Goal: Transaction & Acquisition: Purchase product/service

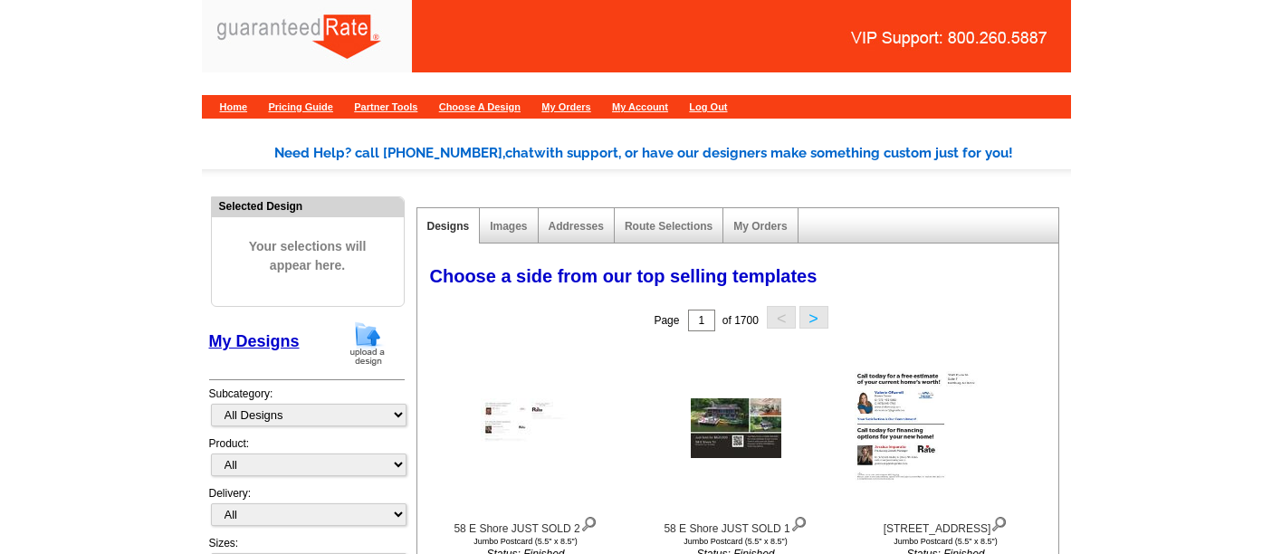
click at [345, 346] on img at bounding box center [367, 344] width 47 height 46
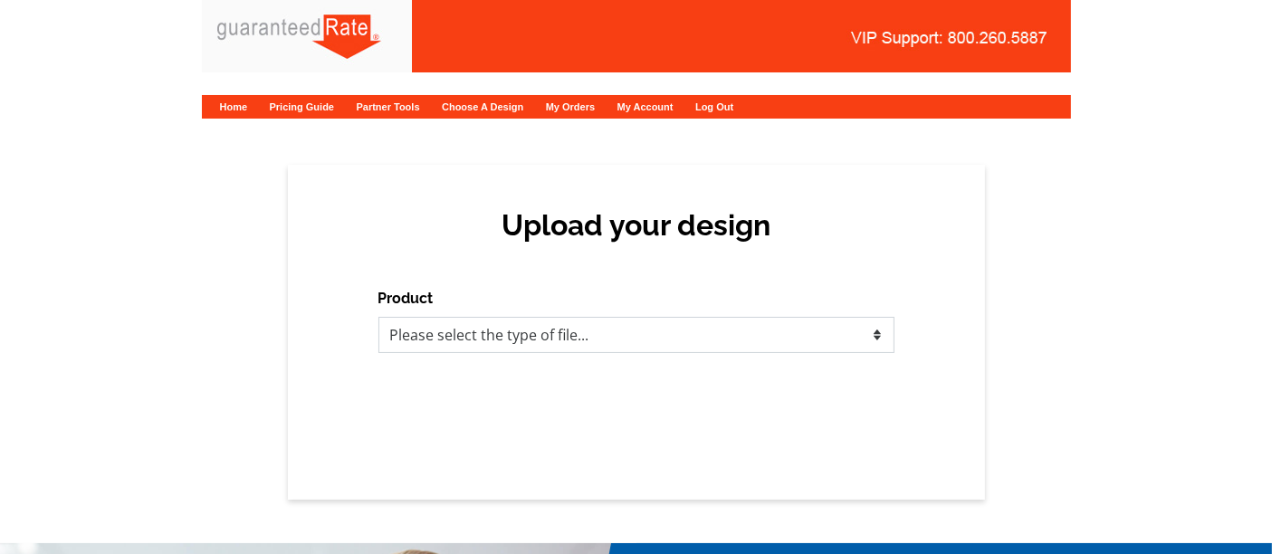
click at [616, 323] on select "Please select the type of file... Postcards Calendars Business Cards Letters an…" at bounding box center [636, 335] width 516 height 36
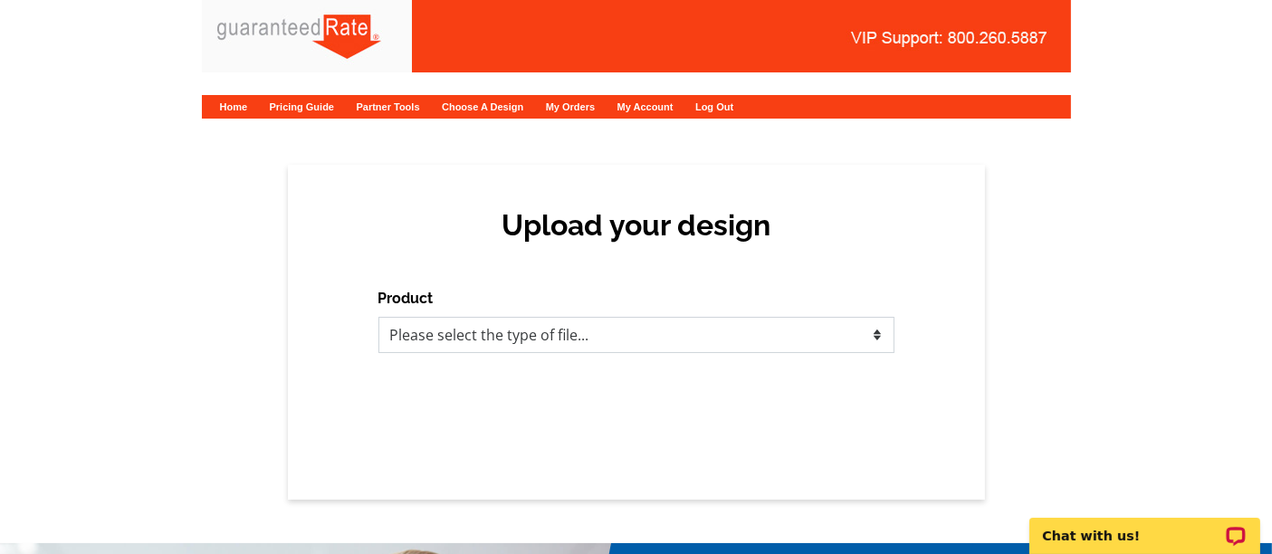
select select "1"
click at [378, 317] on select "Please select the type of file... Postcards Calendars Business Cards Letters an…" at bounding box center [636, 335] width 516 height 36
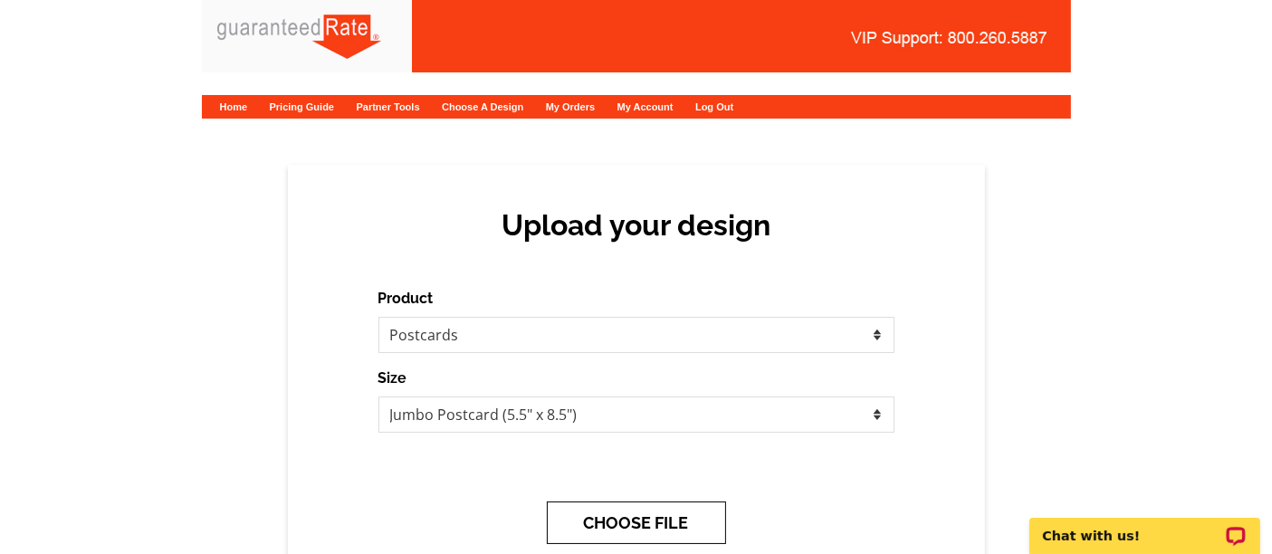
click at [665, 518] on button "CHOOSE FILE" at bounding box center [636, 523] width 179 height 43
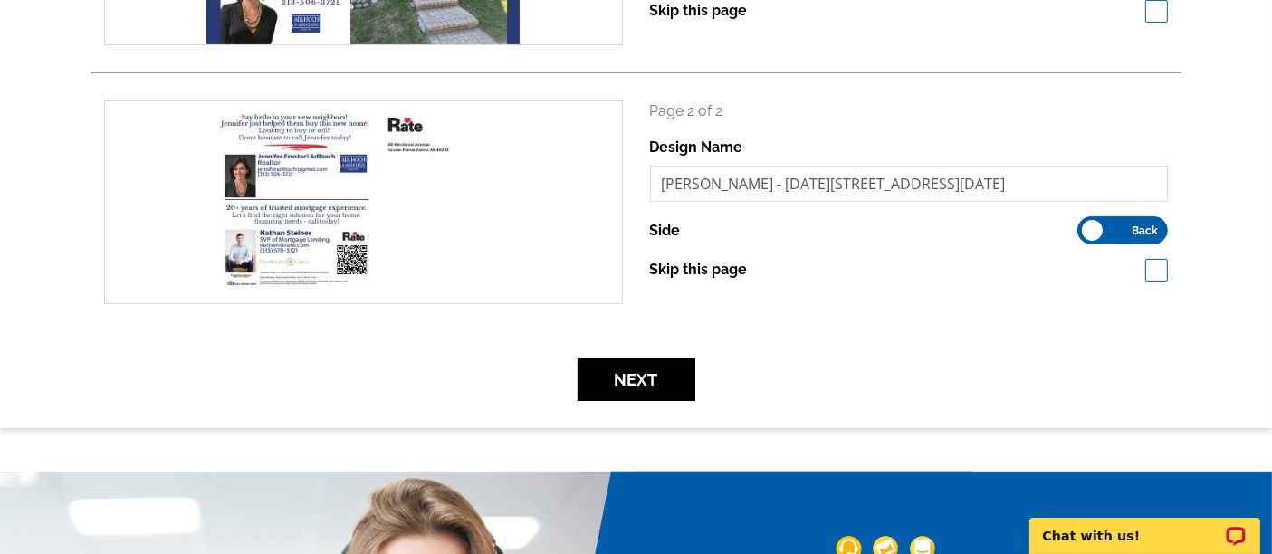
scroll to position [482, 0]
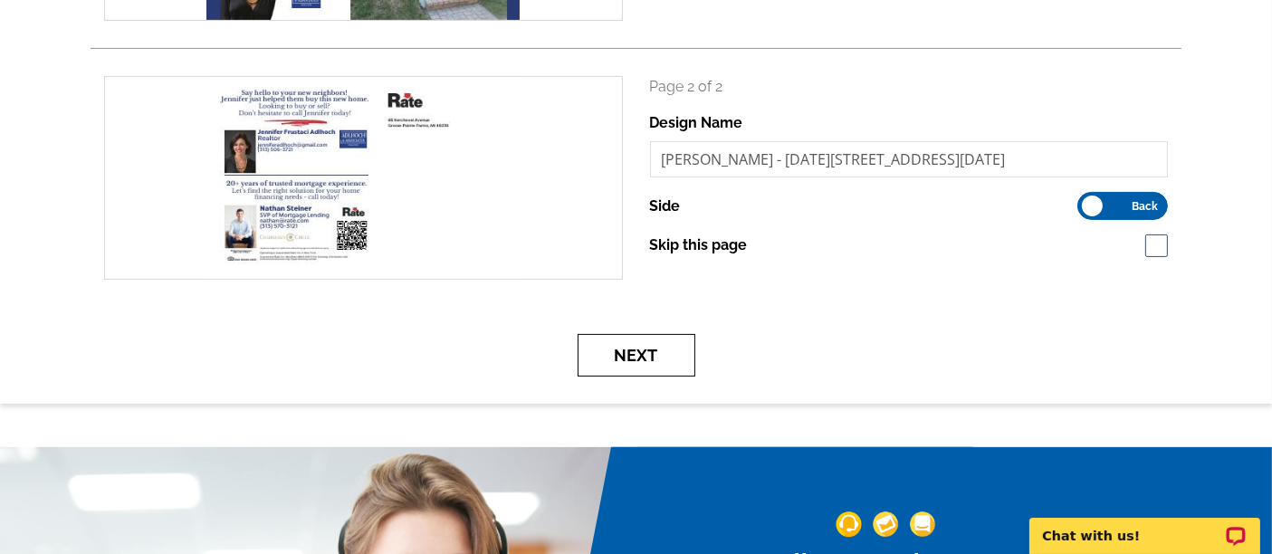
drag, startPoint x: 648, startPoint y: 340, endPoint x: 605, endPoint y: 361, distance: 48.6
click at [605, 361] on button "Next" at bounding box center [637, 355] width 118 height 43
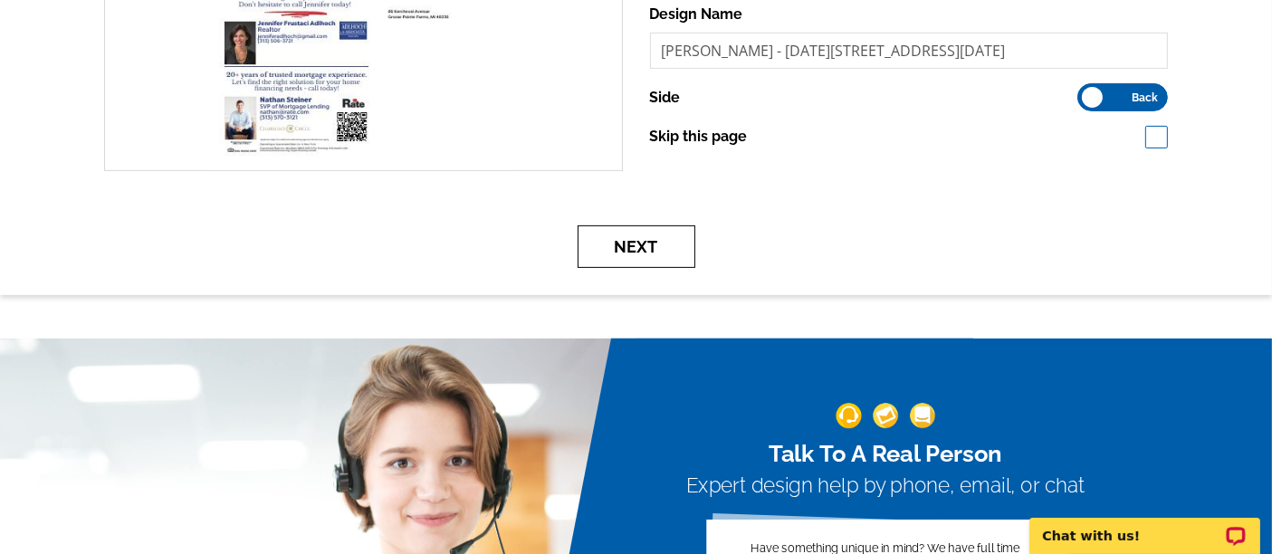
scroll to position [589, 0]
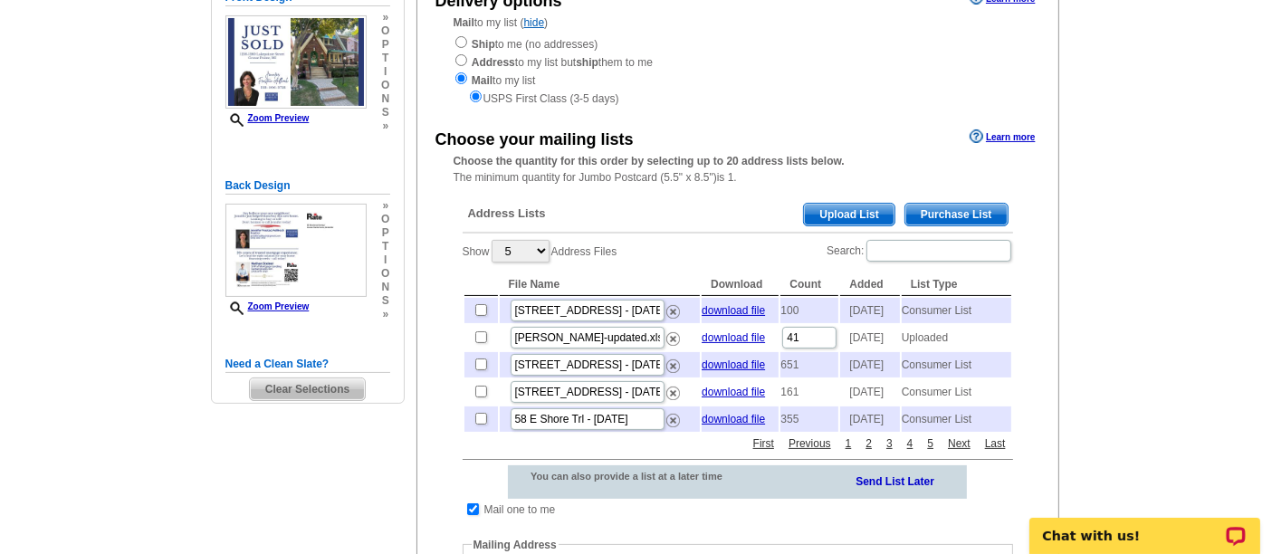
scroll to position [219, 0]
click at [848, 210] on span "Upload List" at bounding box center [849, 216] width 90 height 22
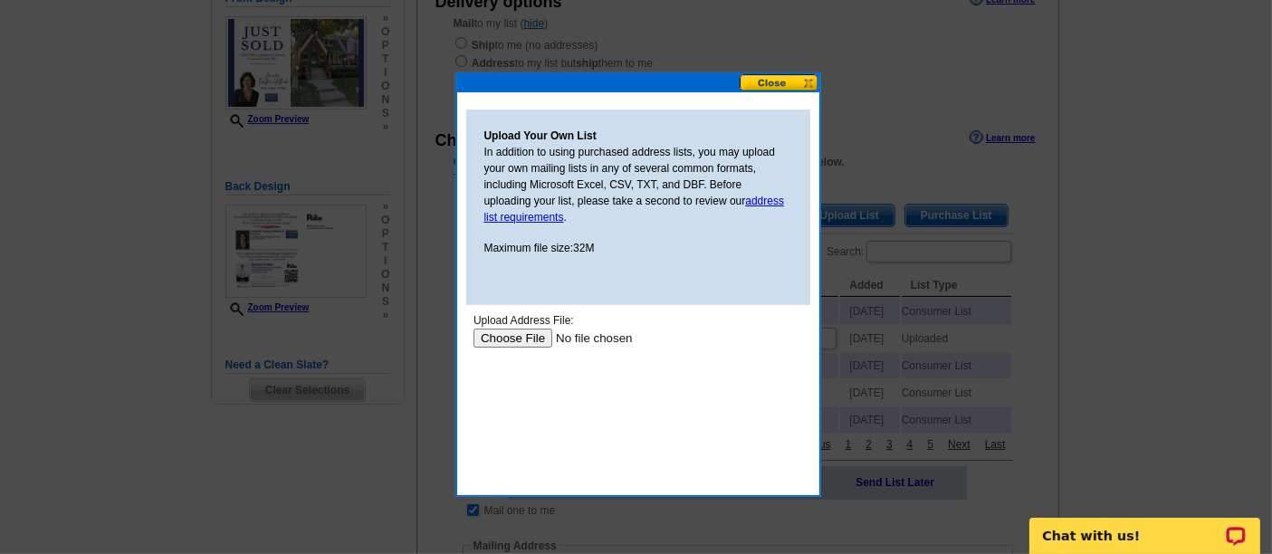
scroll to position [0, 0]
click at [772, 81] on button at bounding box center [780, 82] width 80 height 17
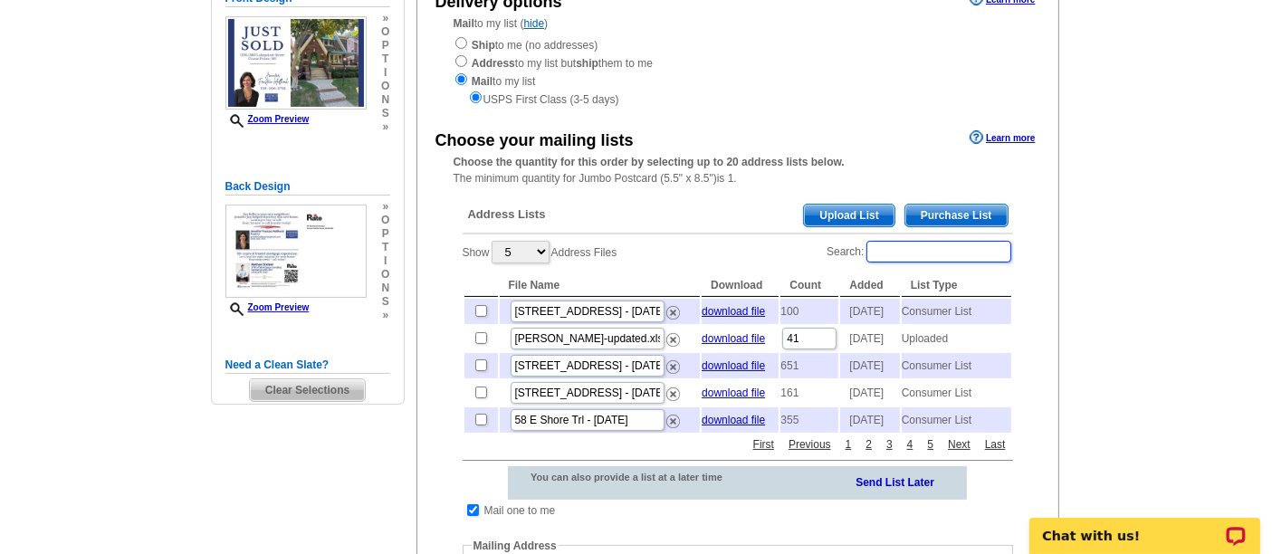
click at [907, 250] on input "Search:" at bounding box center [939, 252] width 145 height 22
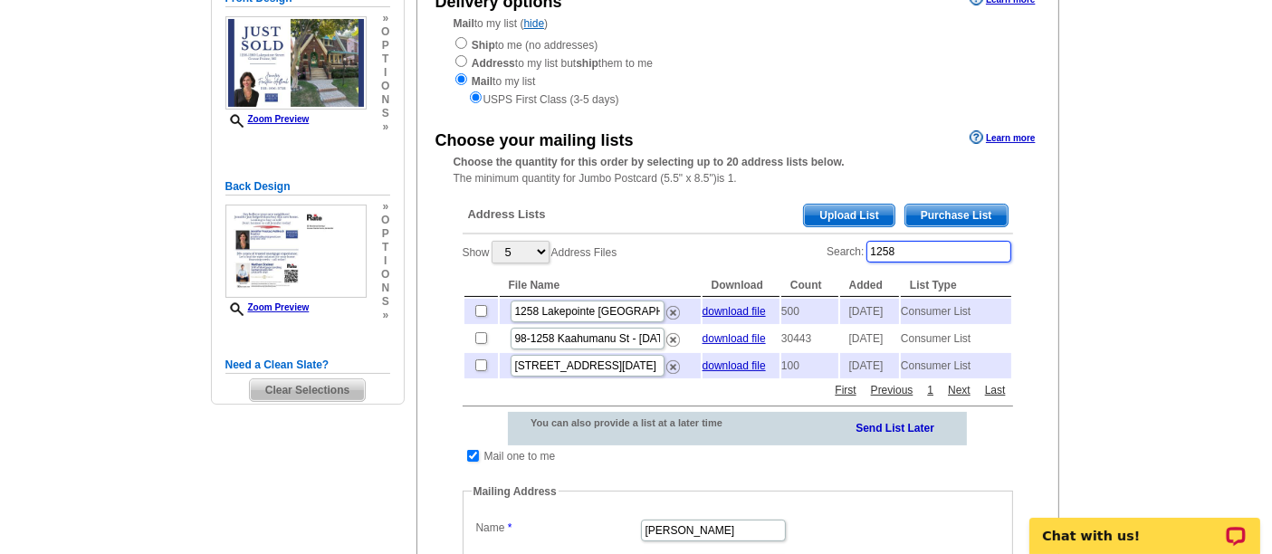
type input "1258"
click at [480, 314] on input "checkbox" at bounding box center [481, 311] width 12 height 12
checkbox input "true"
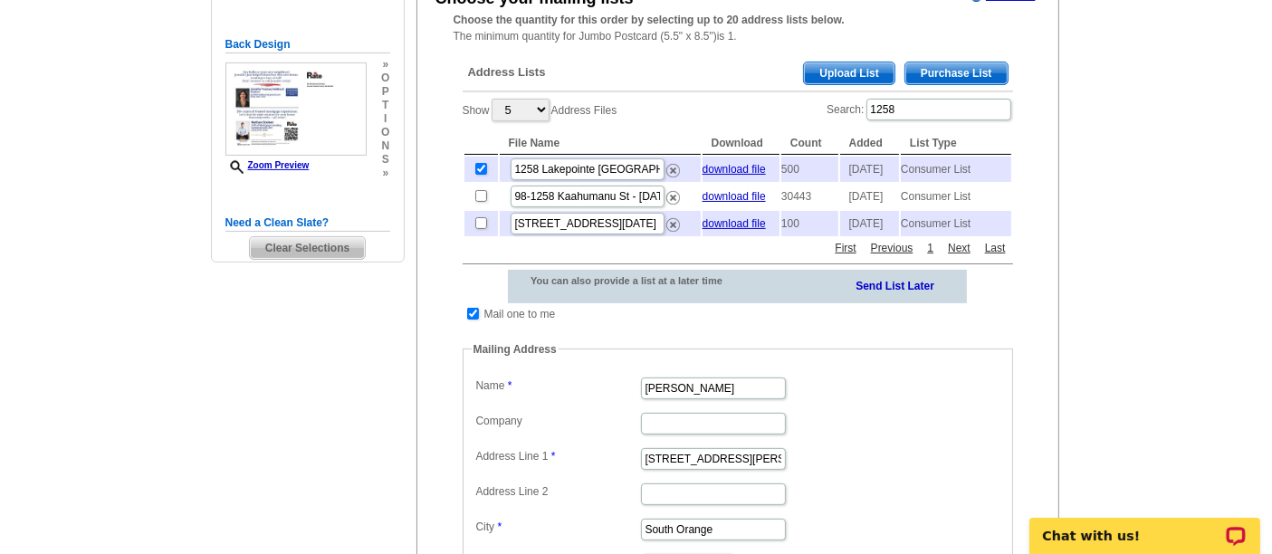
scroll to position [362, 0]
click at [915, 117] on label "Search: 1258" at bounding box center [920, 108] width 186 height 25
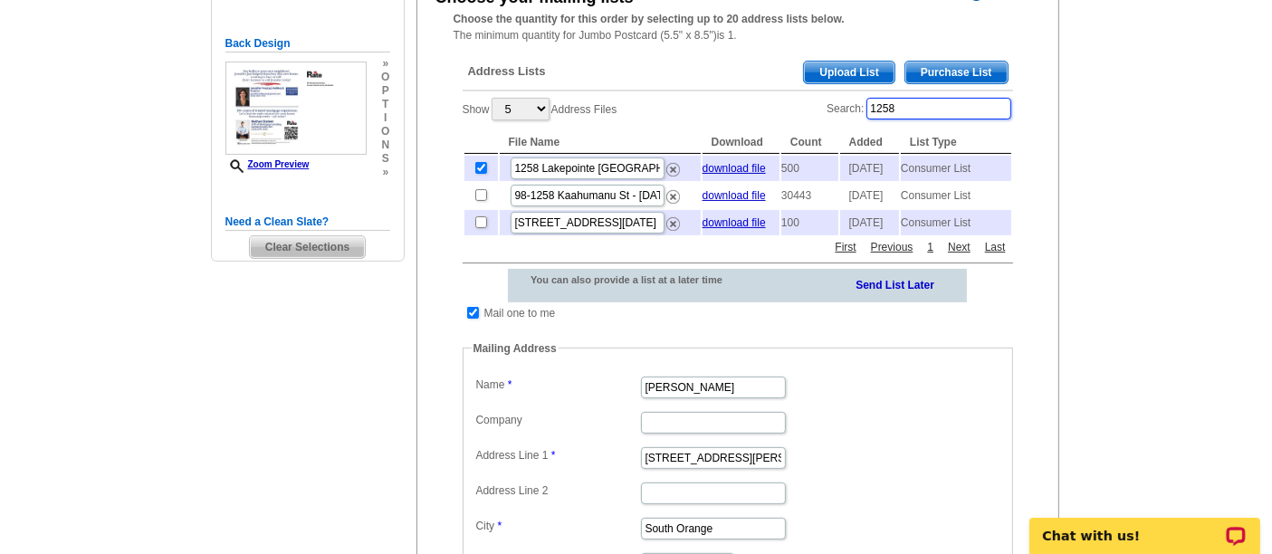
click at [915, 117] on input "1258" at bounding box center [939, 109] width 145 height 22
click at [912, 112] on input "1258" at bounding box center [939, 109] width 145 height 22
click at [828, 65] on span "Upload List" at bounding box center [849, 73] width 90 height 22
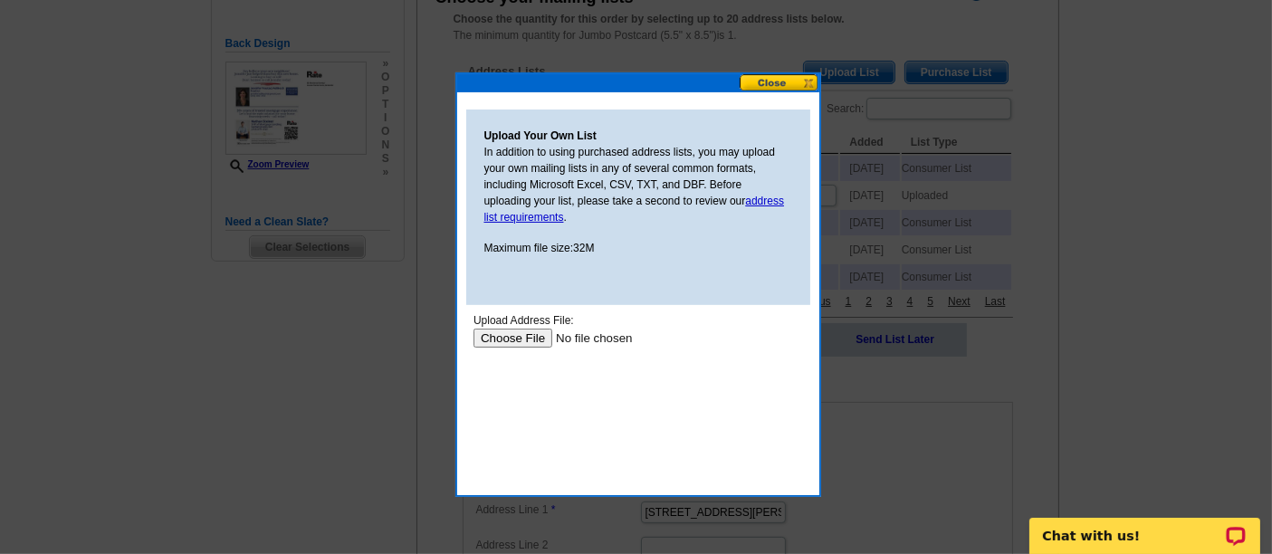
scroll to position [0, 0]
click at [515, 334] on input "file" at bounding box center [587, 337] width 229 height 19
type input "C:\fakepath\Carolyn Steiner List + Adlhoch.xlsx"
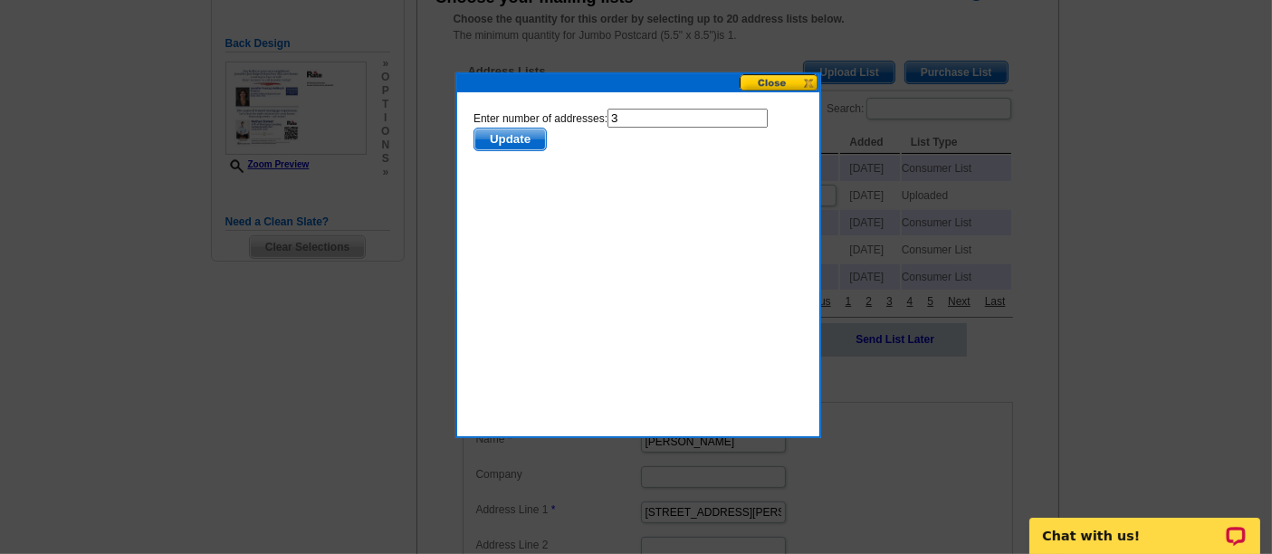
click at [677, 117] on input "3" at bounding box center [687, 117] width 160 height 19
type input "2"
click at [503, 129] on span "Update" at bounding box center [510, 139] width 72 height 22
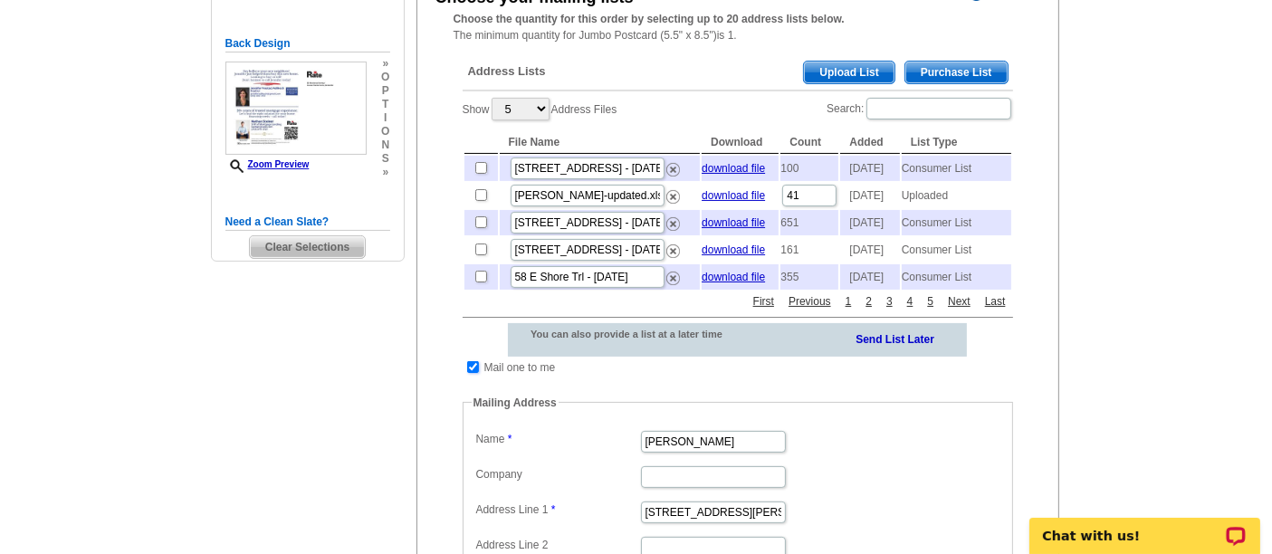
click at [475, 373] on input "checkbox" at bounding box center [473, 367] width 12 height 12
checkbox input "false"
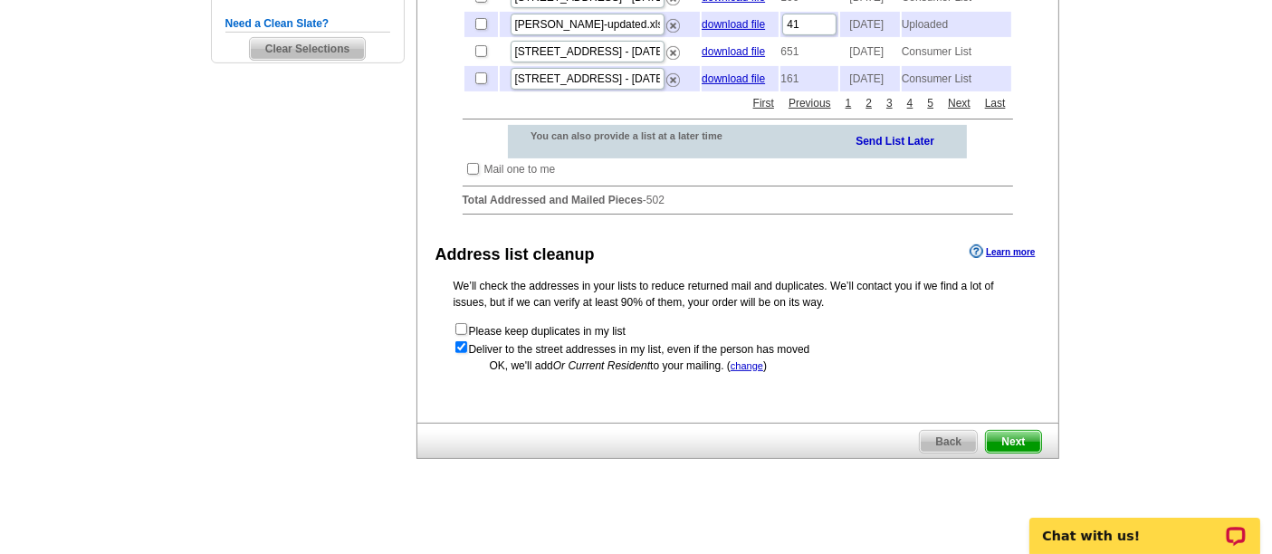
scroll to position [557, 0]
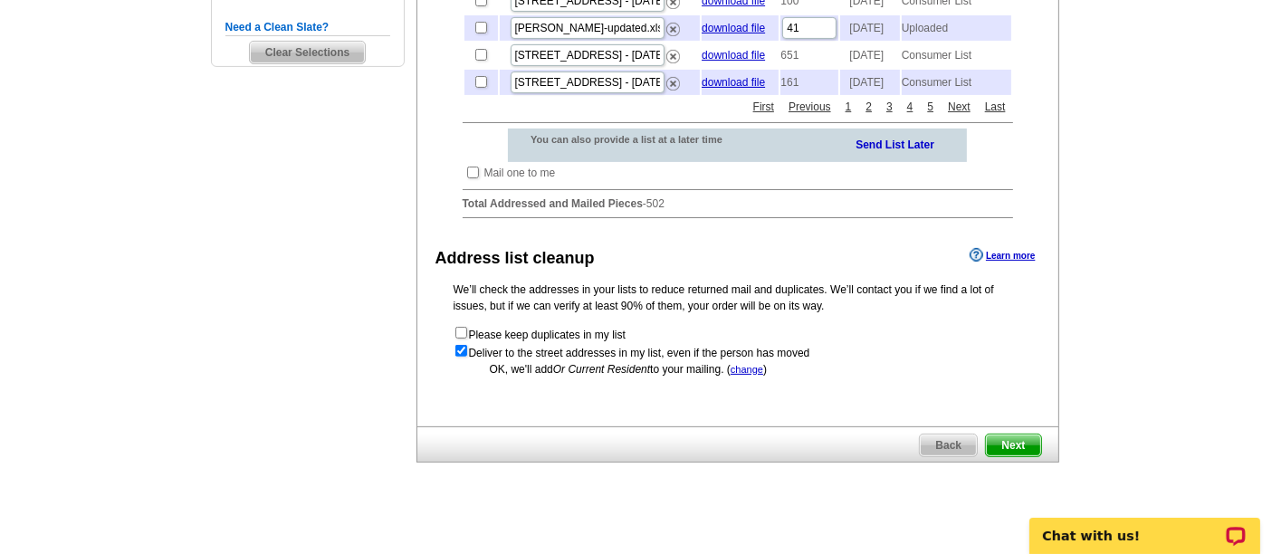
click at [1007, 456] on span "Next" at bounding box center [1013, 446] width 54 height 22
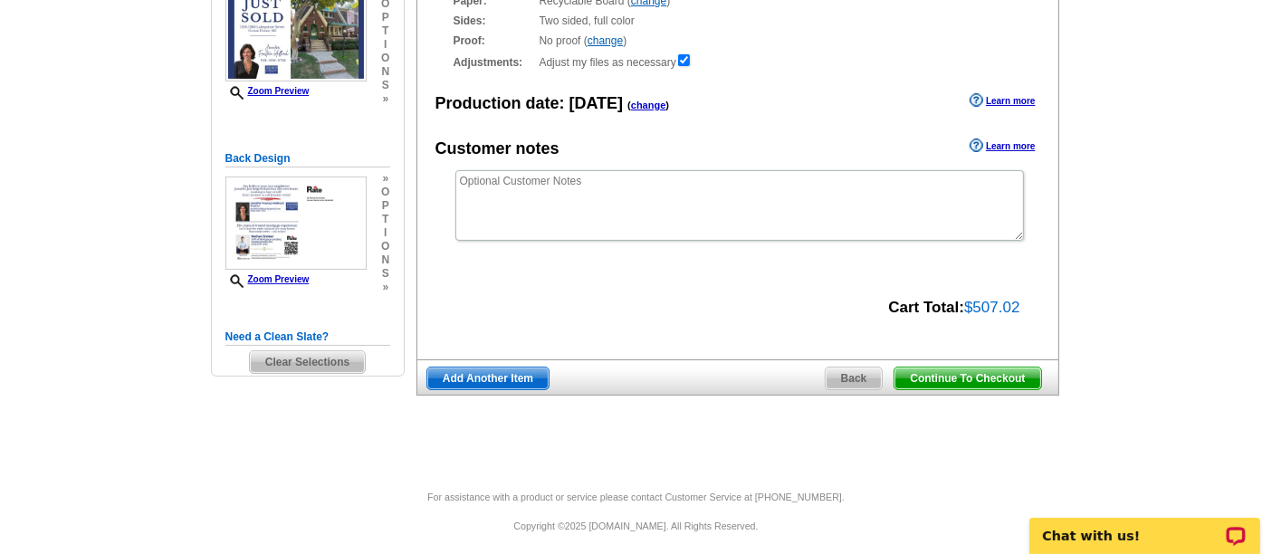
scroll to position [243, 0]
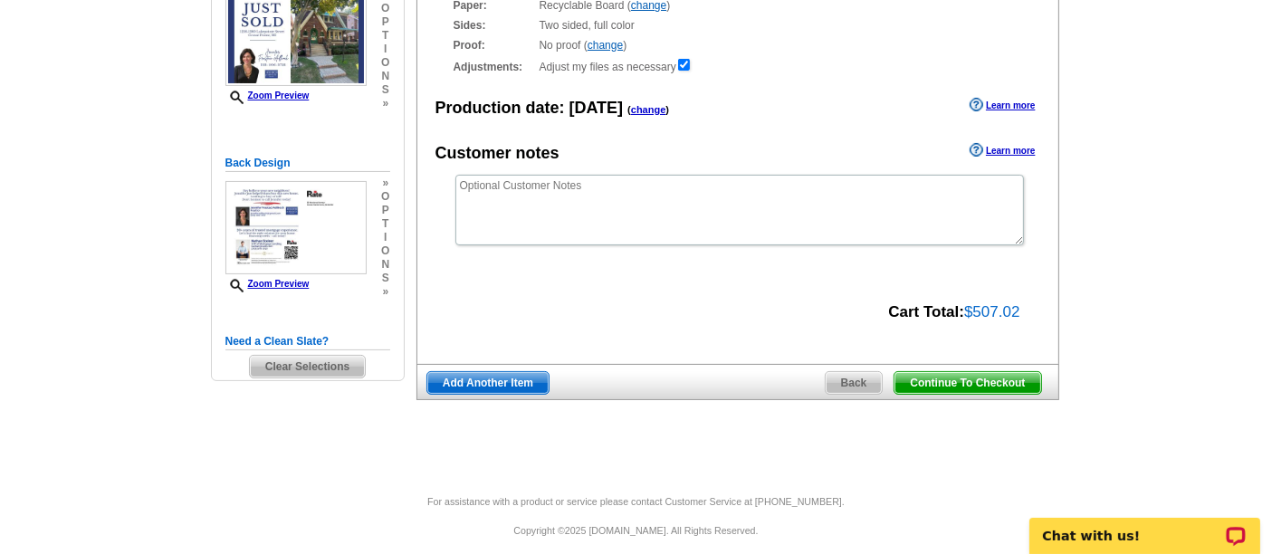
click at [959, 367] on div "Continue To Checkout Back Add Another Item" at bounding box center [738, 382] width 643 height 36
click at [938, 385] on span "Continue To Checkout" at bounding box center [968, 383] width 146 height 22
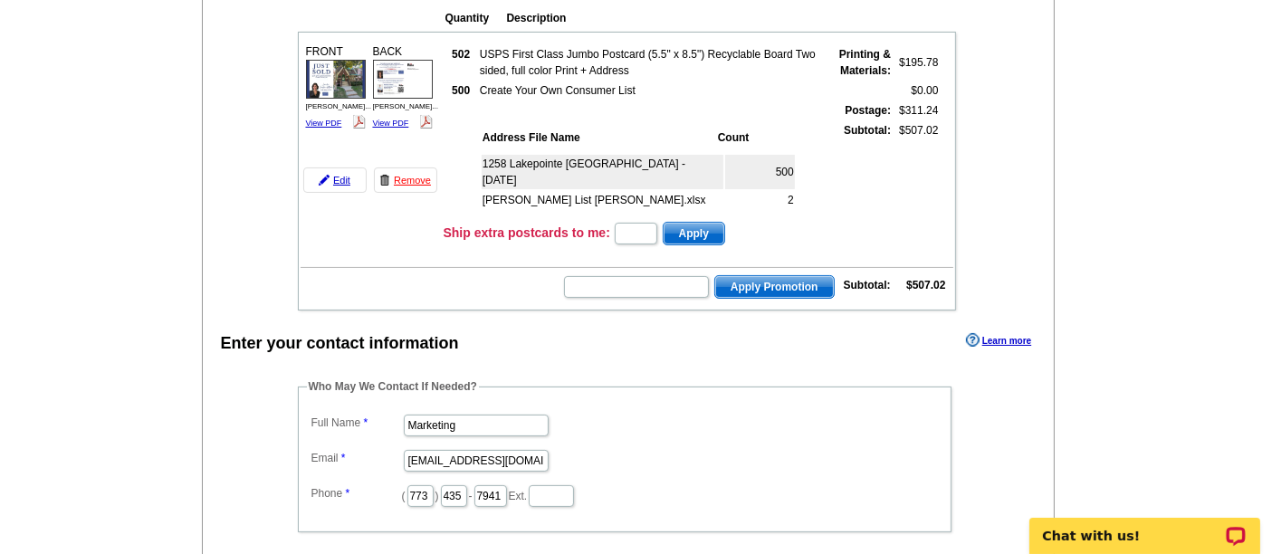
scroll to position [212, 0]
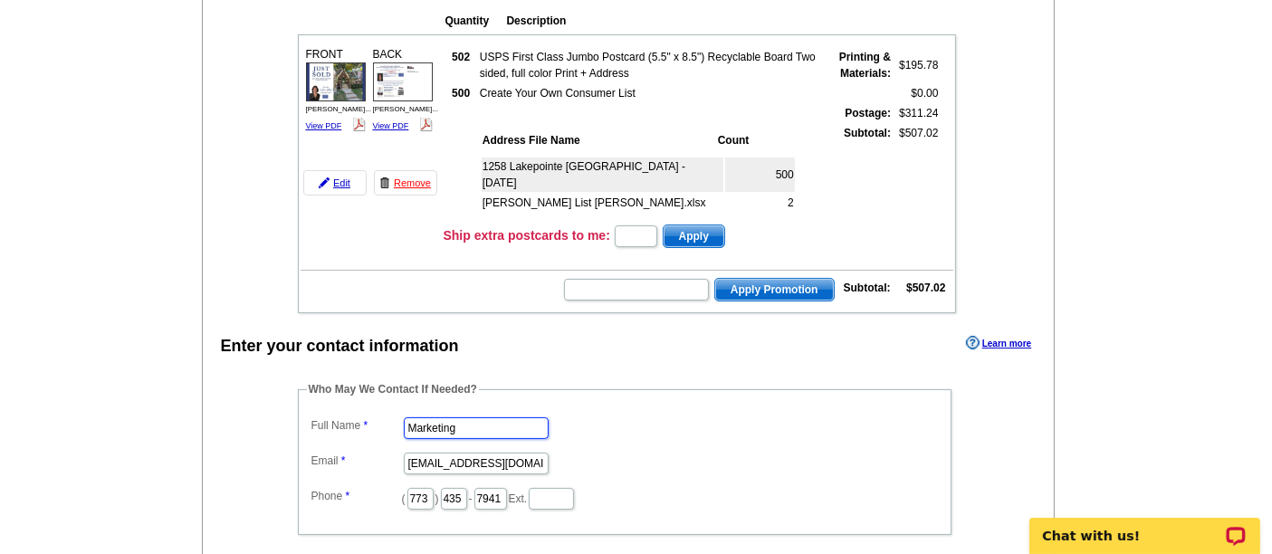
click at [491, 417] on input "Marketing" at bounding box center [476, 428] width 145 height 22
type input "[PERSON_NAME]"
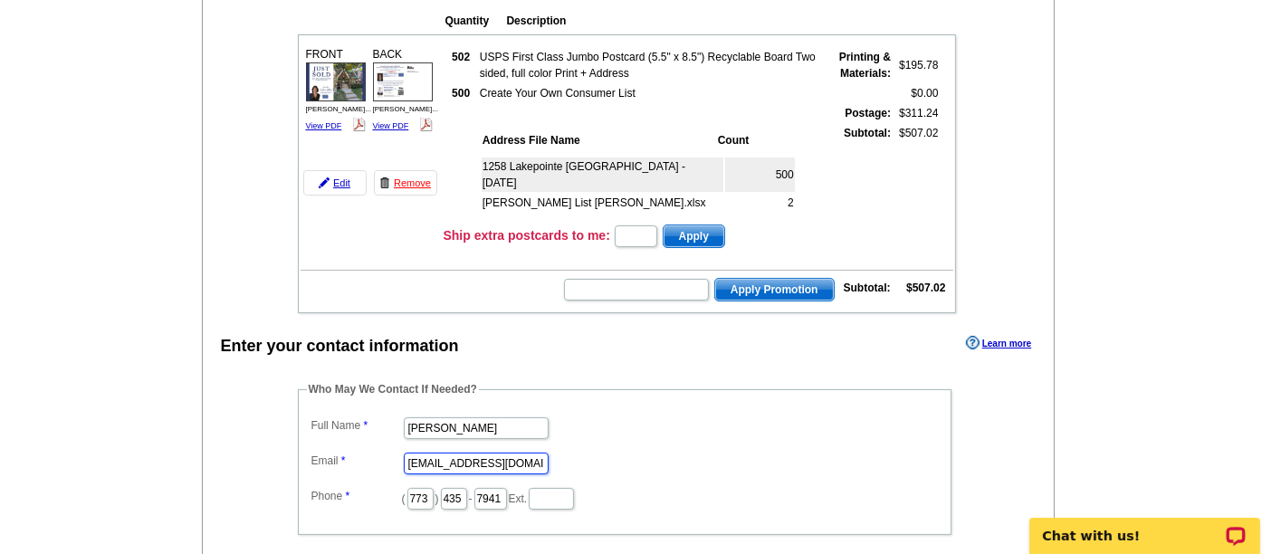
click at [494, 453] on input "marketing@guaranteedrate.com" at bounding box center [476, 464] width 145 height 22
type input "[PERSON_NAME][EMAIL_ADDRESS][PERSON_NAME][DOMAIN_NAME]"
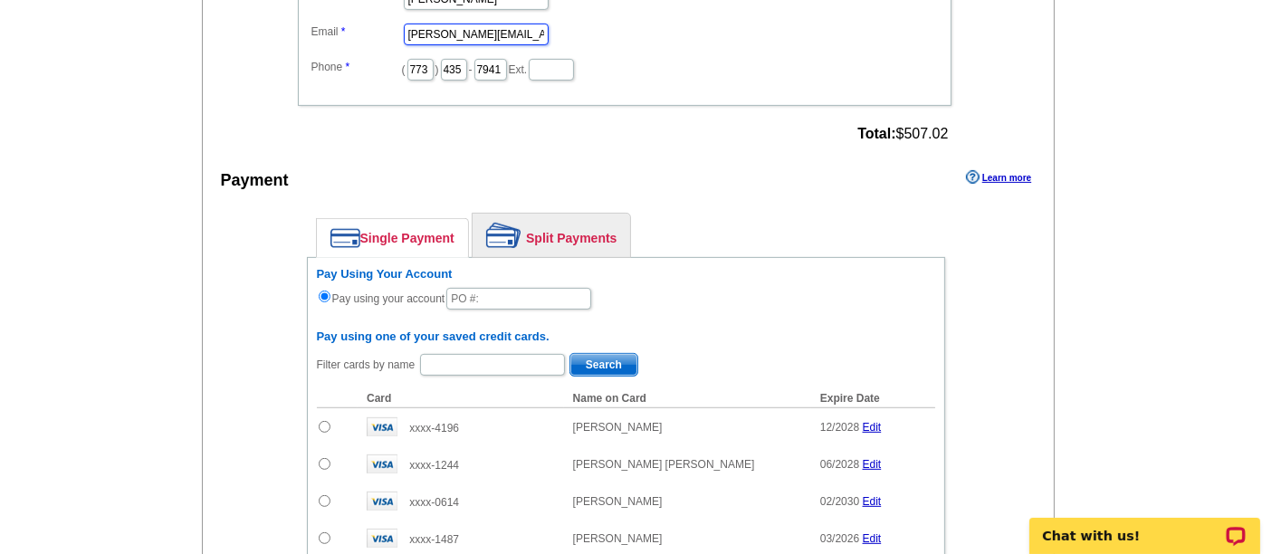
scroll to position [643, 0]
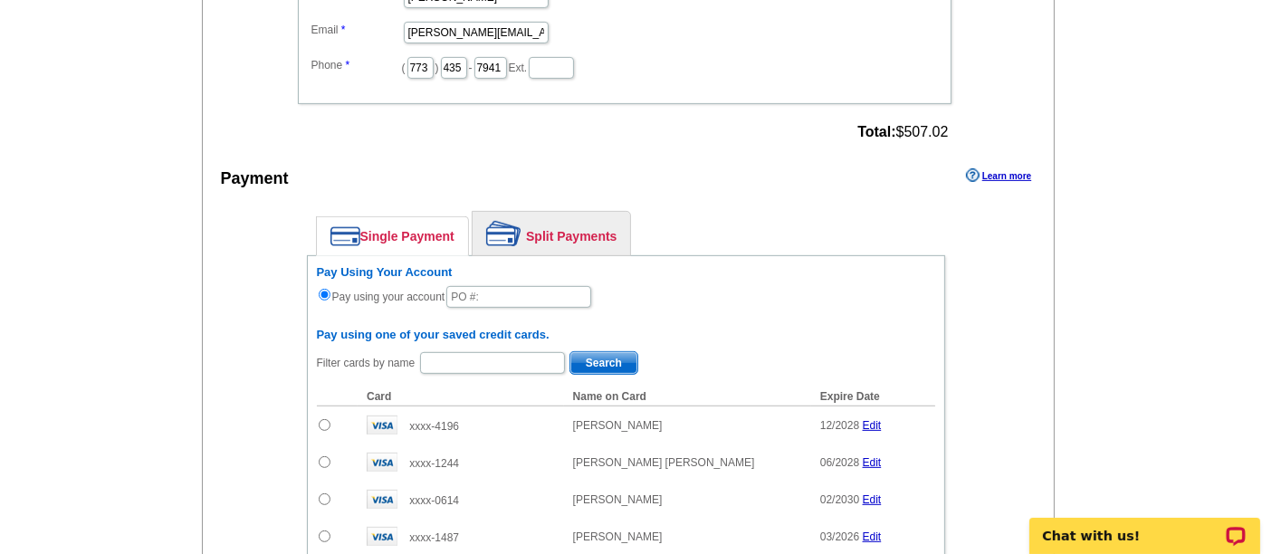
click at [564, 228] on link "Split Payments" at bounding box center [552, 233] width 158 height 43
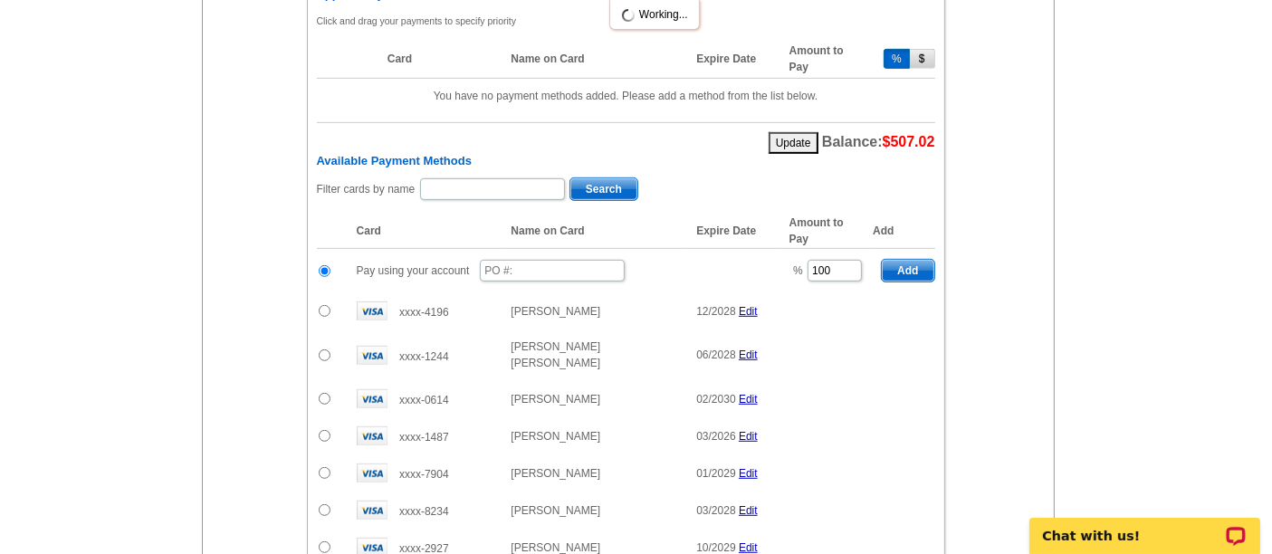
scroll to position [939, 0]
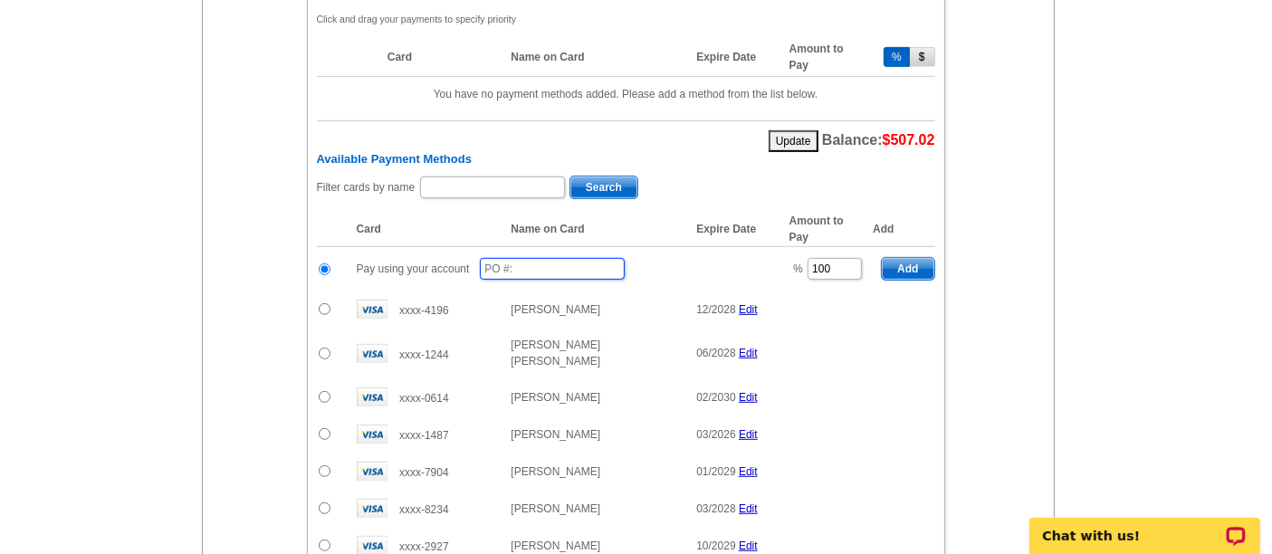
click at [525, 258] on input "text" at bounding box center [552, 269] width 145 height 22
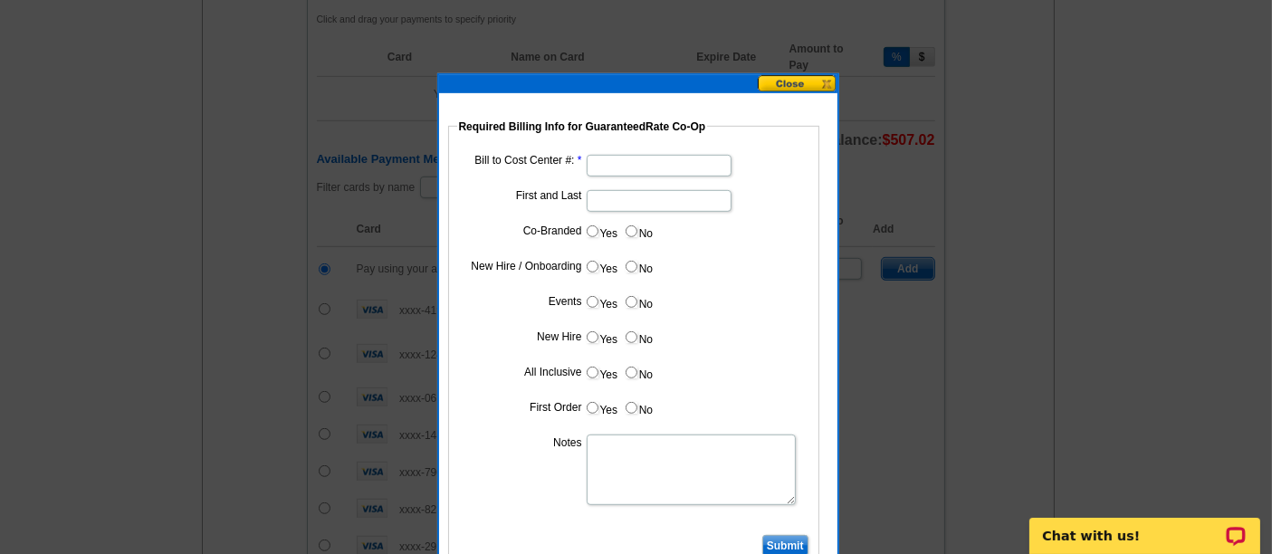
type input "08182025_1130_sb"
click at [592, 163] on input "Bill to Cost Center #:" at bounding box center [659, 166] width 145 height 22
paste input "1426"
type input "1426"
click at [621, 200] on input "First and Last" at bounding box center [659, 201] width 145 height 22
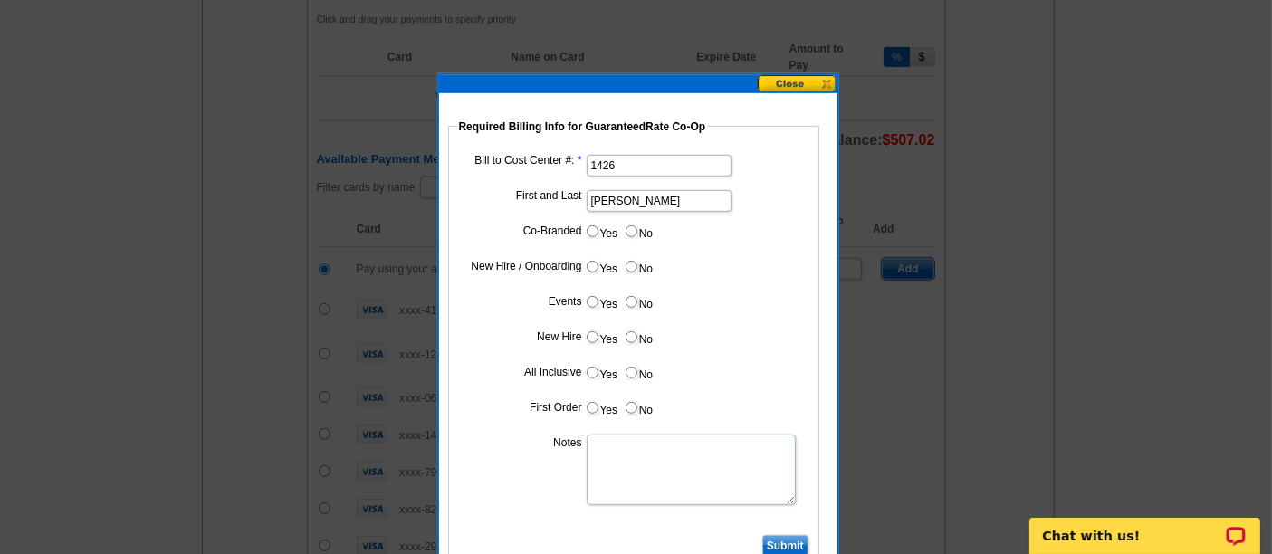
type input "Nathan Steiner"
click at [589, 231] on input "Yes" at bounding box center [593, 231] width 12 height 12
radio input "true"
click at [618, 267] on input "Cost paid by cobrand" at bounding box center [659, 272] width 145 height 22
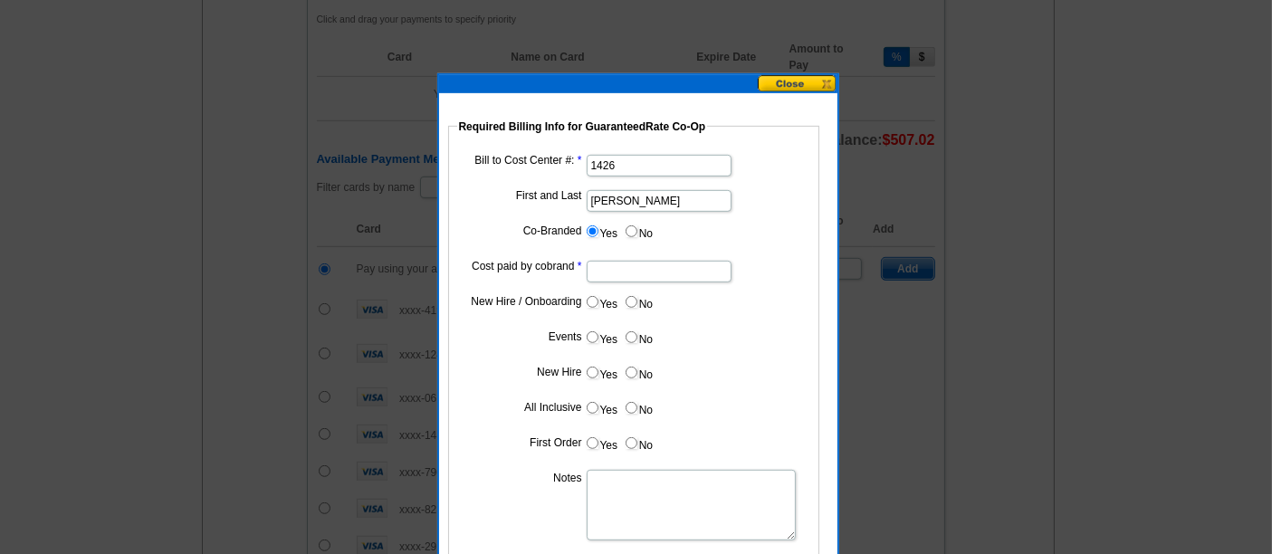
type input "50%"
click at [636, 298] on input "No" at bounding box center [632, 302] width 12 height 12
radio input "true"
click at [634, 333] on input "No" at bounding box center [632, 337] width 12 height 12
radio input "true"
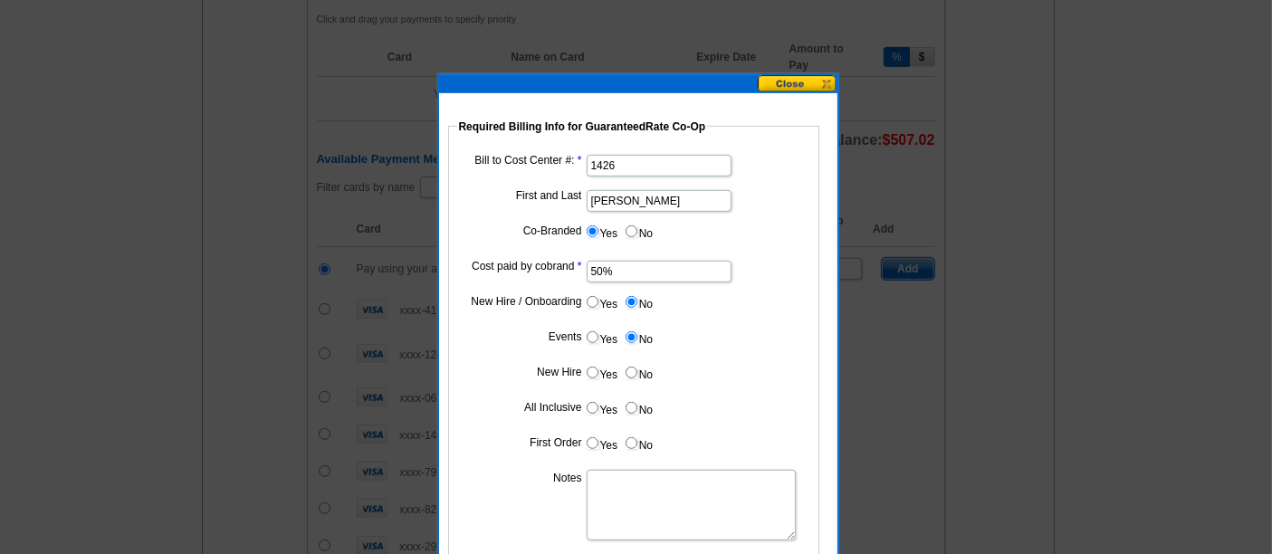
click at [632, 376] on label "No" at bounding box center [638, 372] width 29 height 21
click at [632, 376] on input "No" at bounding box center [632, 373] width 12 height 12
radio input "true"
click at [634, 402] on input "No" at bounding box center [632, 408] width 12 height 12
radio input "true"
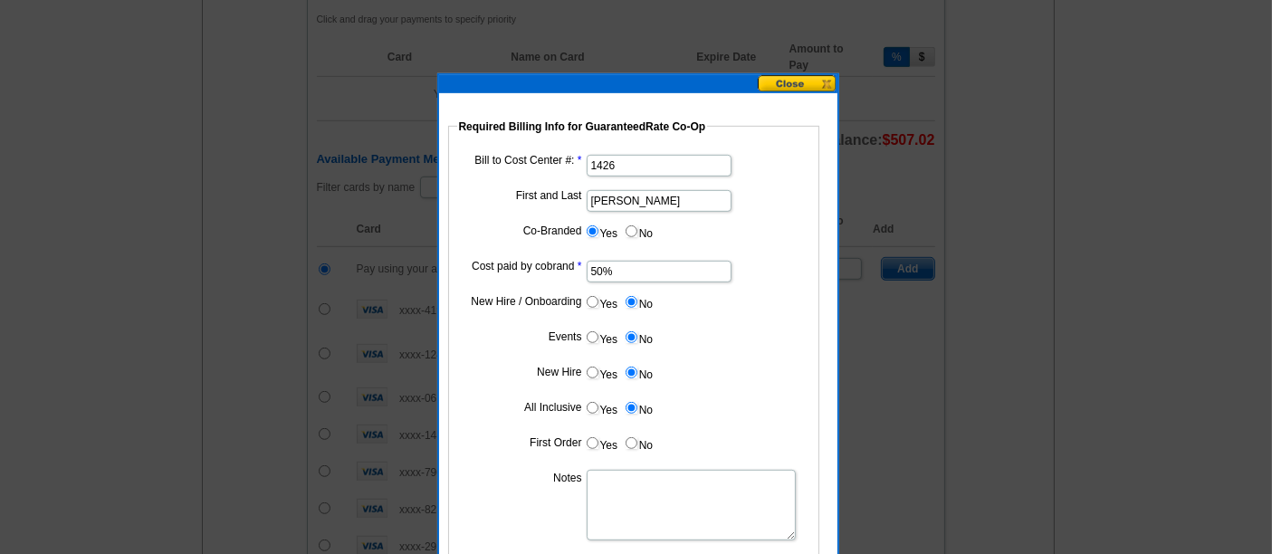
click at [630, 437] on input "No" at bounding box center [632, 443] width 12 height 12
radio input "true"
click at [624, 503] on textarea "Notes" at bounding box center [691, 505] width 209 height 71
type textarea "Bill"
click at [595, 267] on input "50%" at bounding box center [659, 272] width 145 height 22
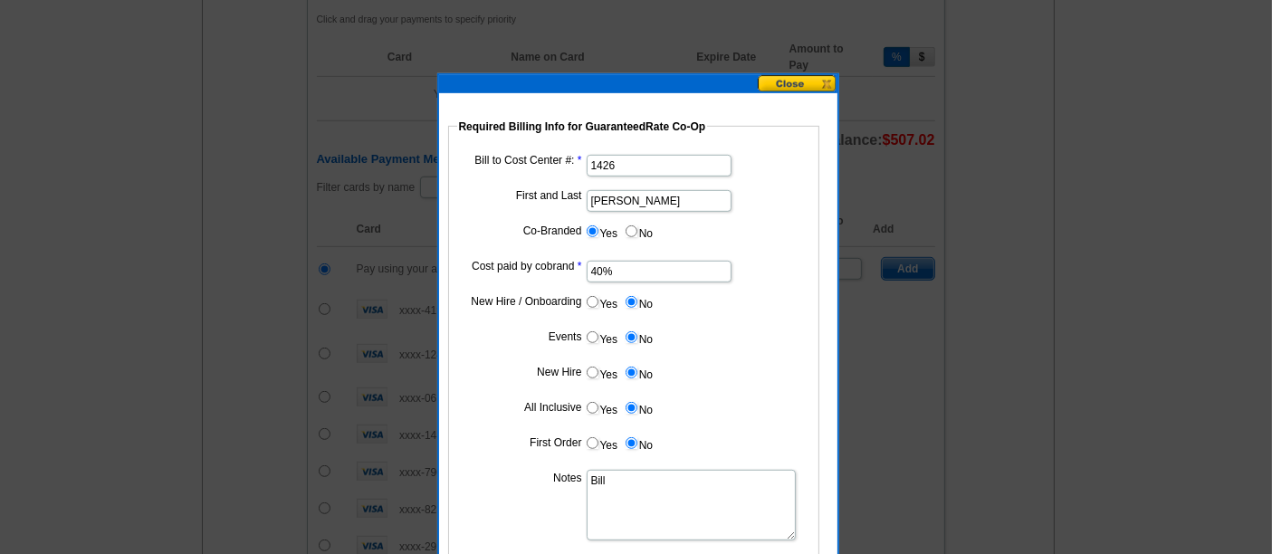
type input "40%"
click at [635, 480] on textarea "Bill" at bounding box center [691, 505] width 209 height 71
paste textarea "1426"
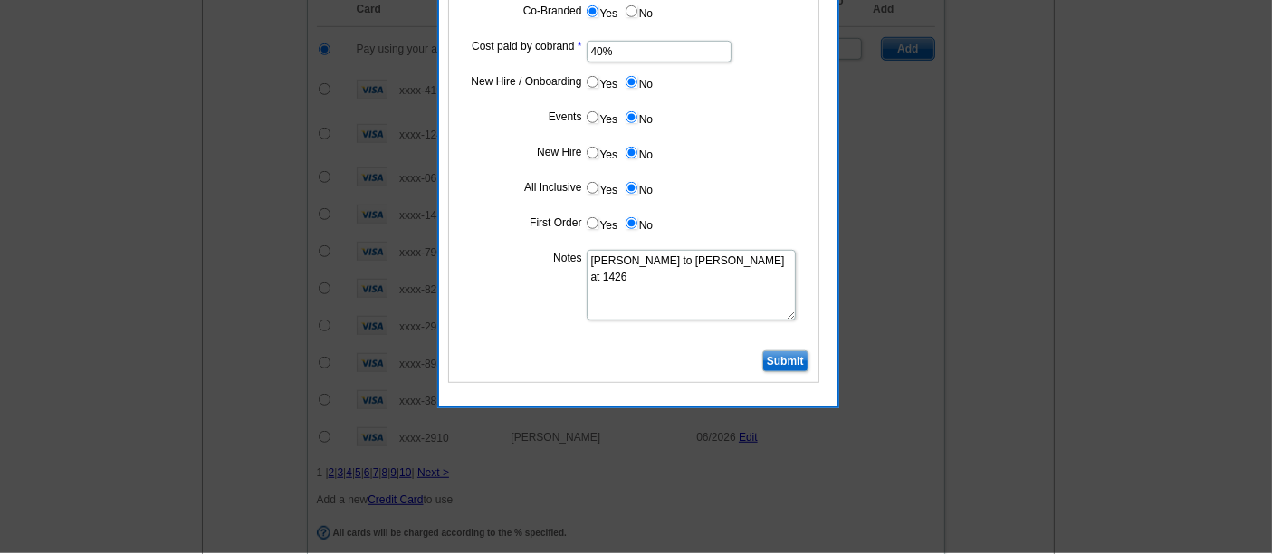
scroll to position [1164, 0]
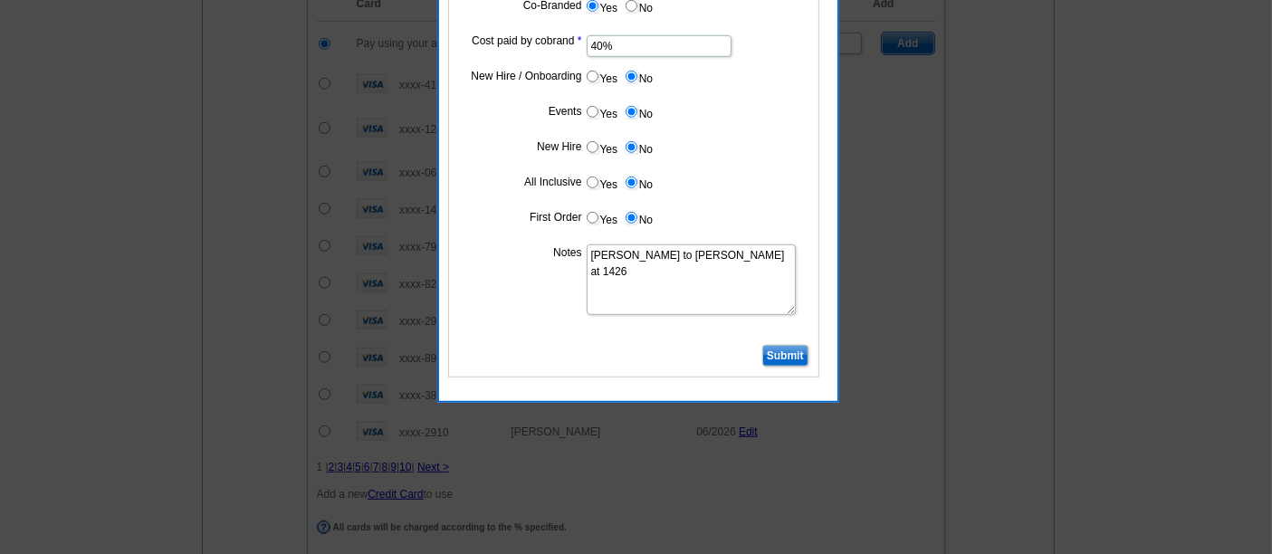
type textarea "Bill to Nathan Steiner at 1426"
click at [772, 353] on input "Submit" at bounding box center [785, 356] width 46 height 22
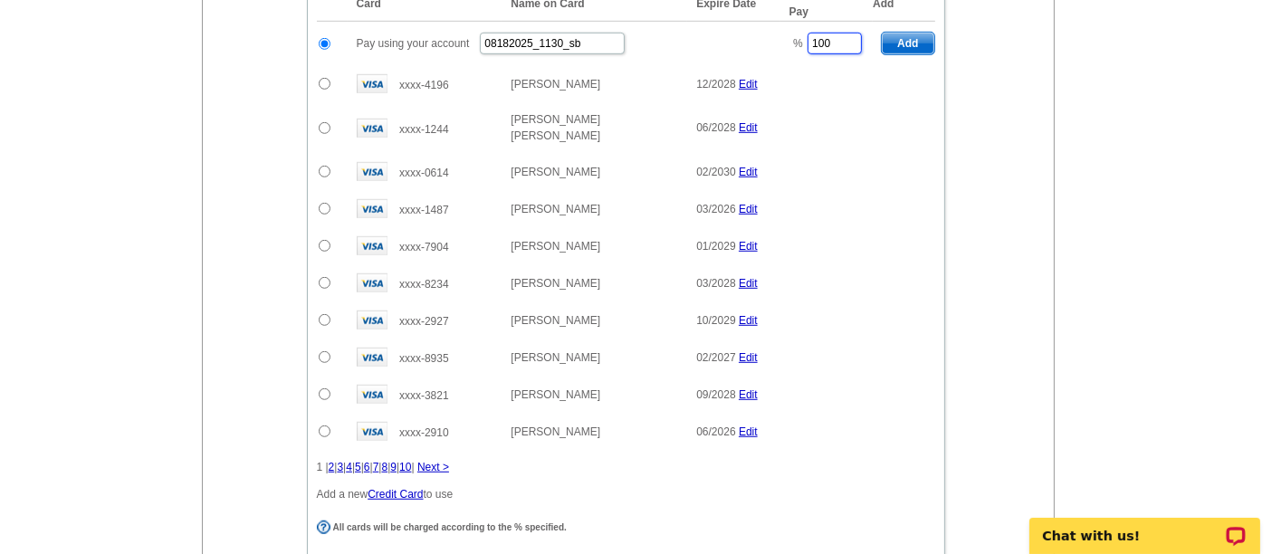
drag, startPoint x: 831, startPoint y: 26, endPoint x: 761, endPoint y: 36, distance: 71.3
click at [761, 36] on tr "Pay using your account 08182025_1130_sb % 100 Add" at bounding box center [626, 44] width 618 height 44
click at [910, 33] on span "Add" at bounding box center [908, 44] width 52 height 22
type input "100"
radio input "false"
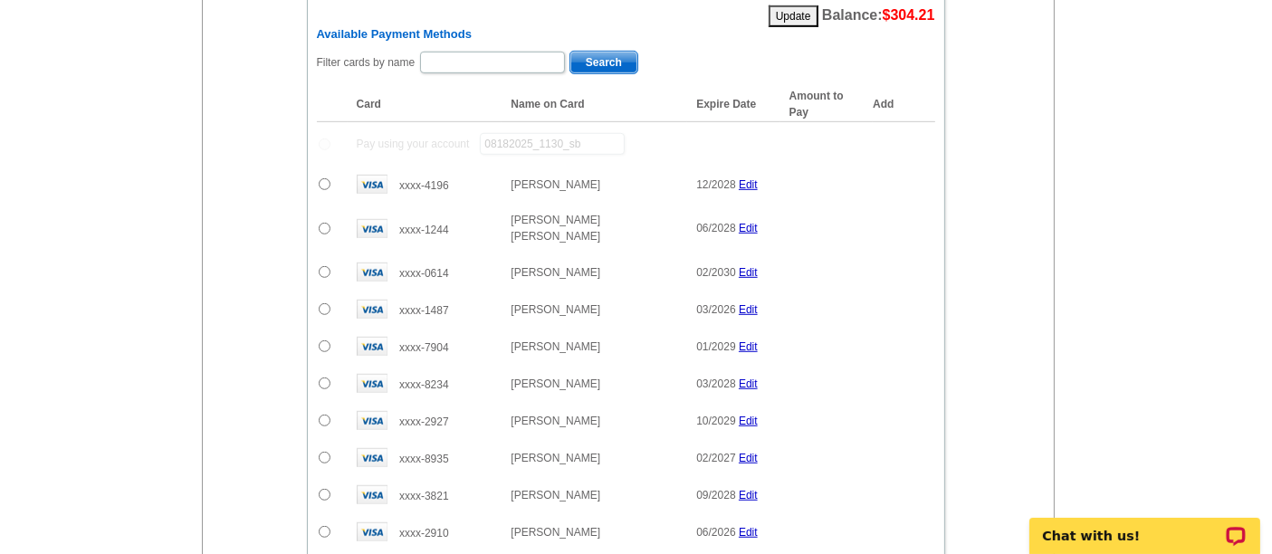
scroll to position [1072, 0]
click at [474, 53] on input "text" at bounding box center [492, 64] width 145 height 22
type input "Jennifer"
click at [605, 53] on span "Search" at bounding box center [603, 64] width 67 height 22
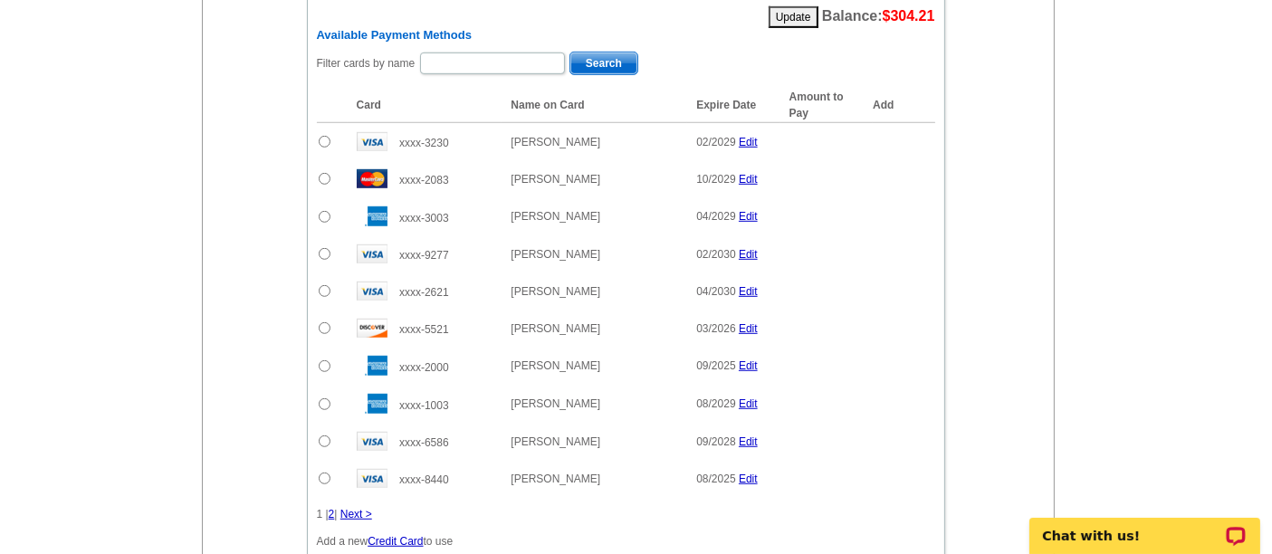
click at [321, 398] on input "radio" at bounding box center [325, 404] width 12 height 12
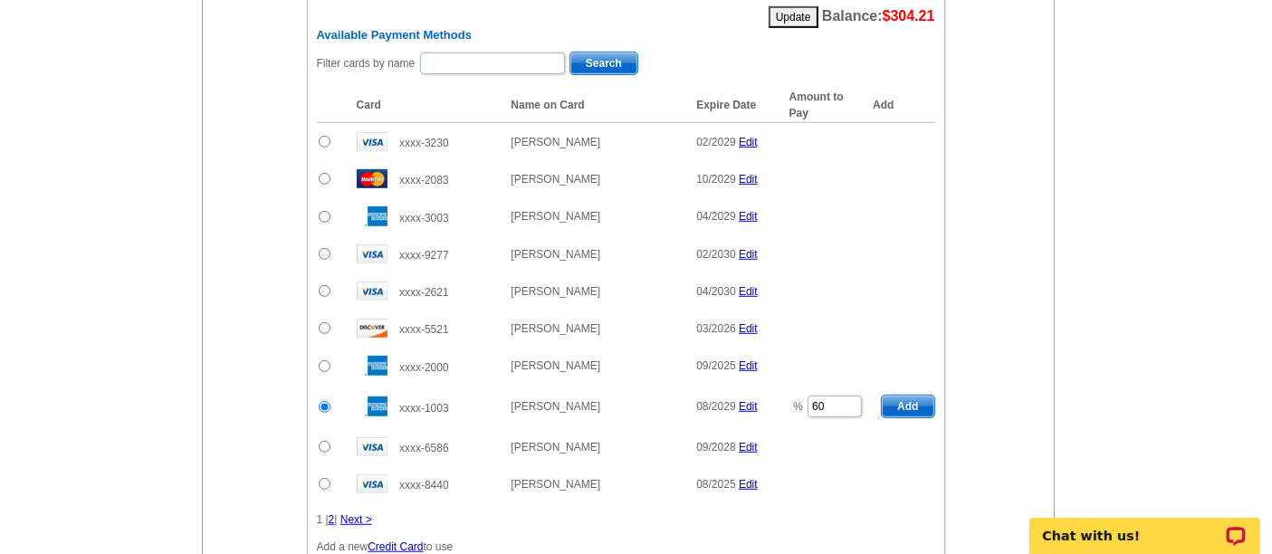
click at [910, 396] on span "Add" at bounding box center [908, 407] width 52 height 22
radio input "false"
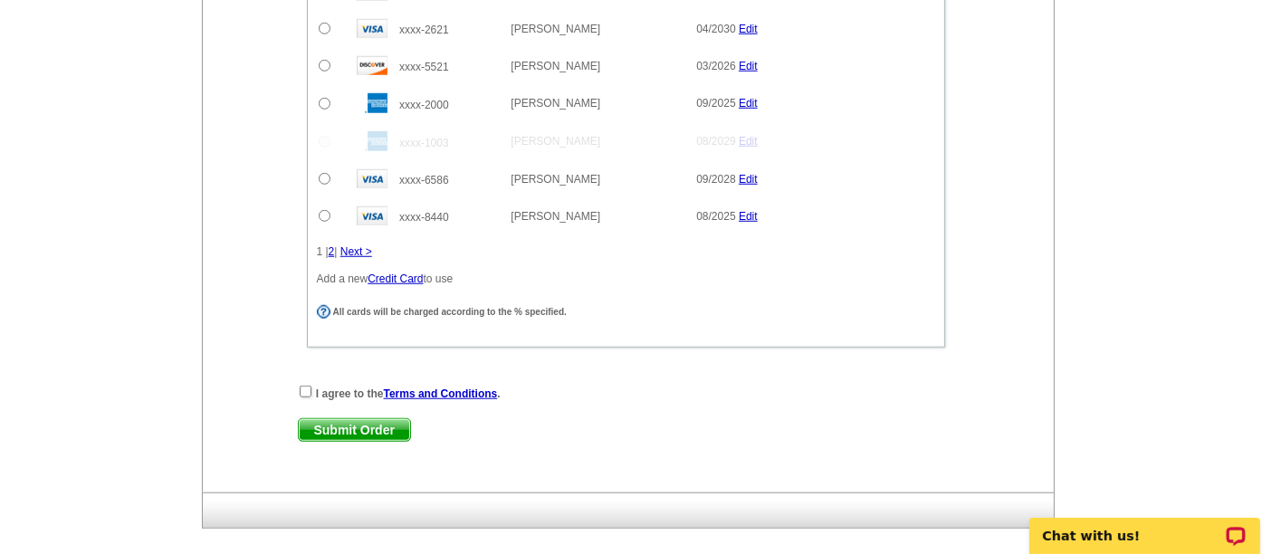
scroll to position [1376, 0]
click at [302, 388] on input "checkbox" at bounding box center [306, 394] width 12 height 12
checkbox input "true"
click at [348, 421] on span "Submit Order" at bounding box center [354, 432] width 111 height 22
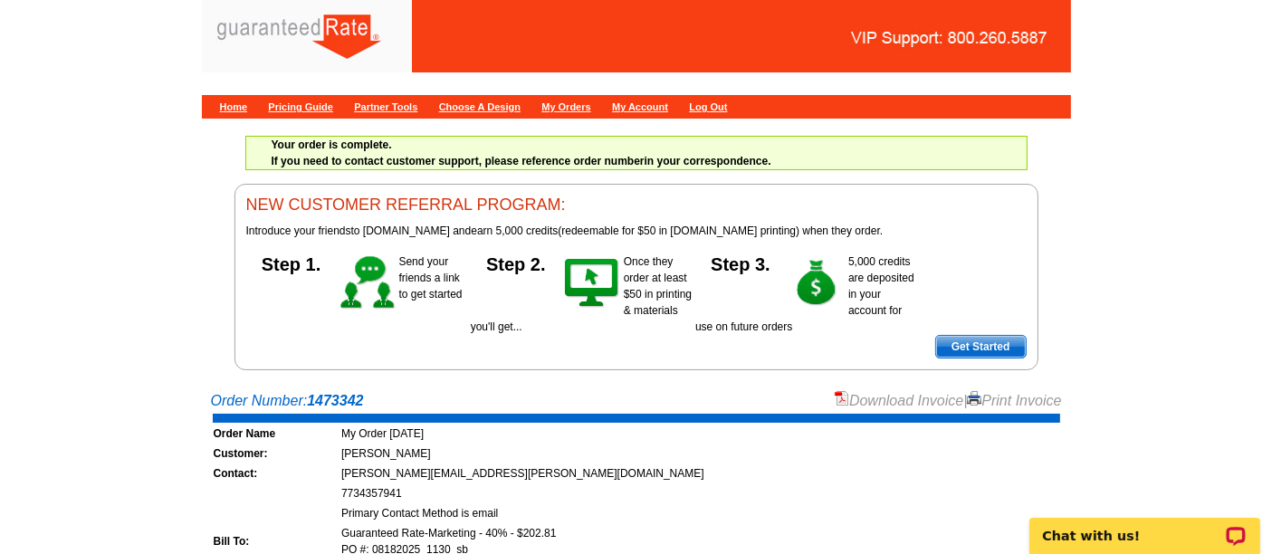
click at [916, 393] on link "Download Invoice" at bounding box center [899, 400] width 129 height 15
